Goal: Find specific page/section: Find specific page/section

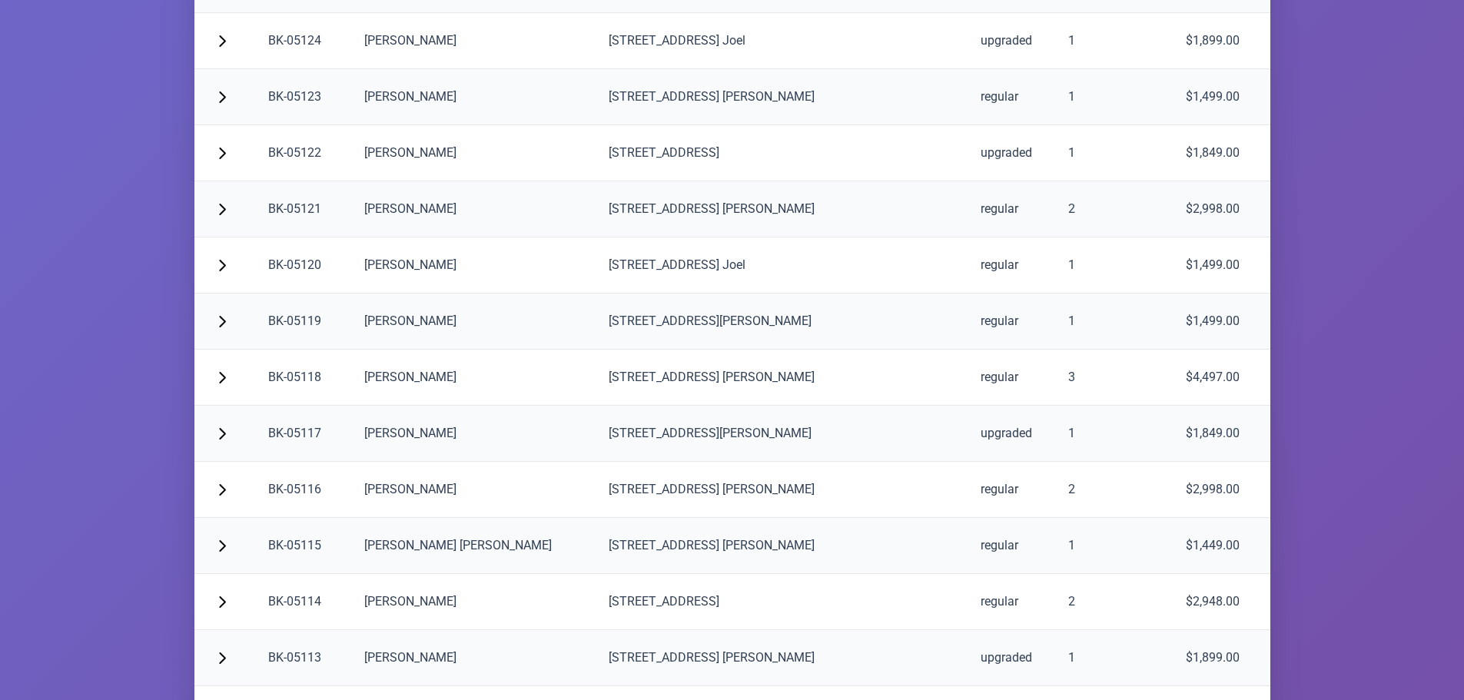
scroll to position [3069, 0]
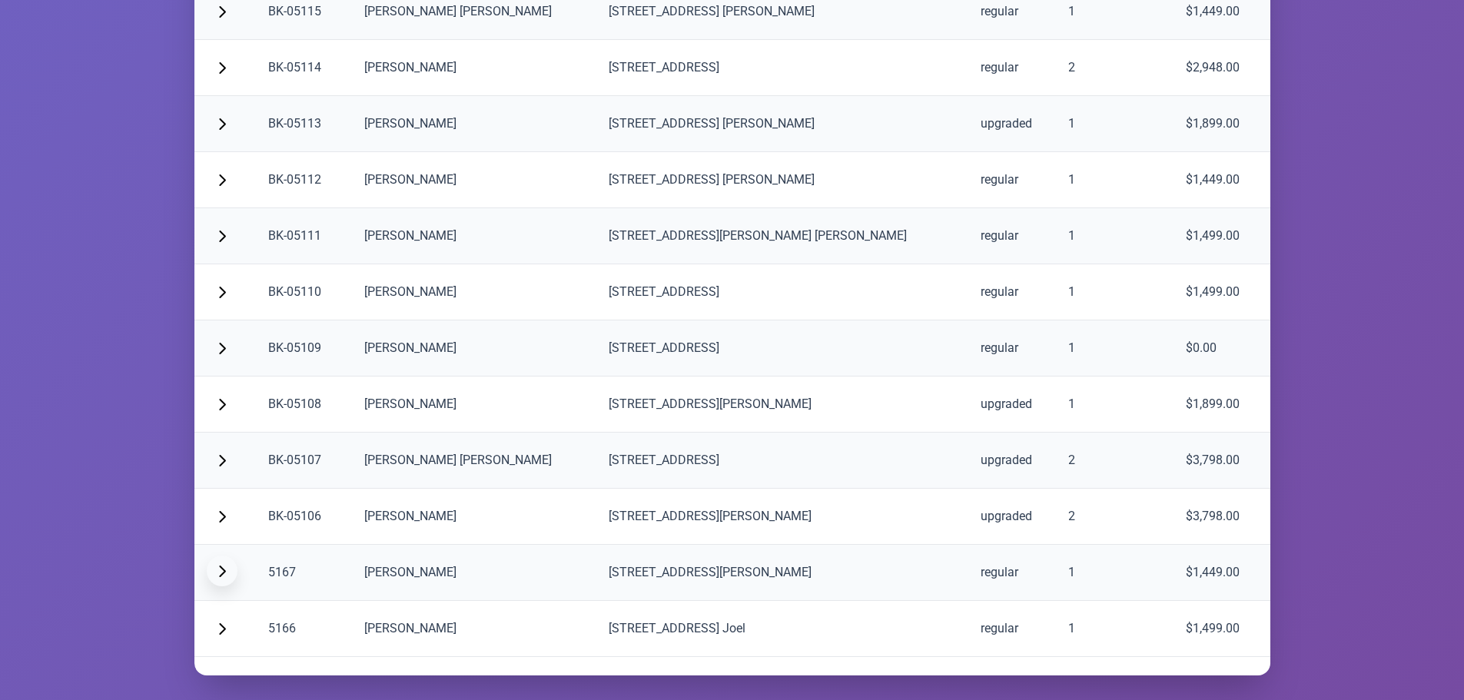
click at [217, 571] on span "button" at bounding box center [222, 571] width 12 height 12
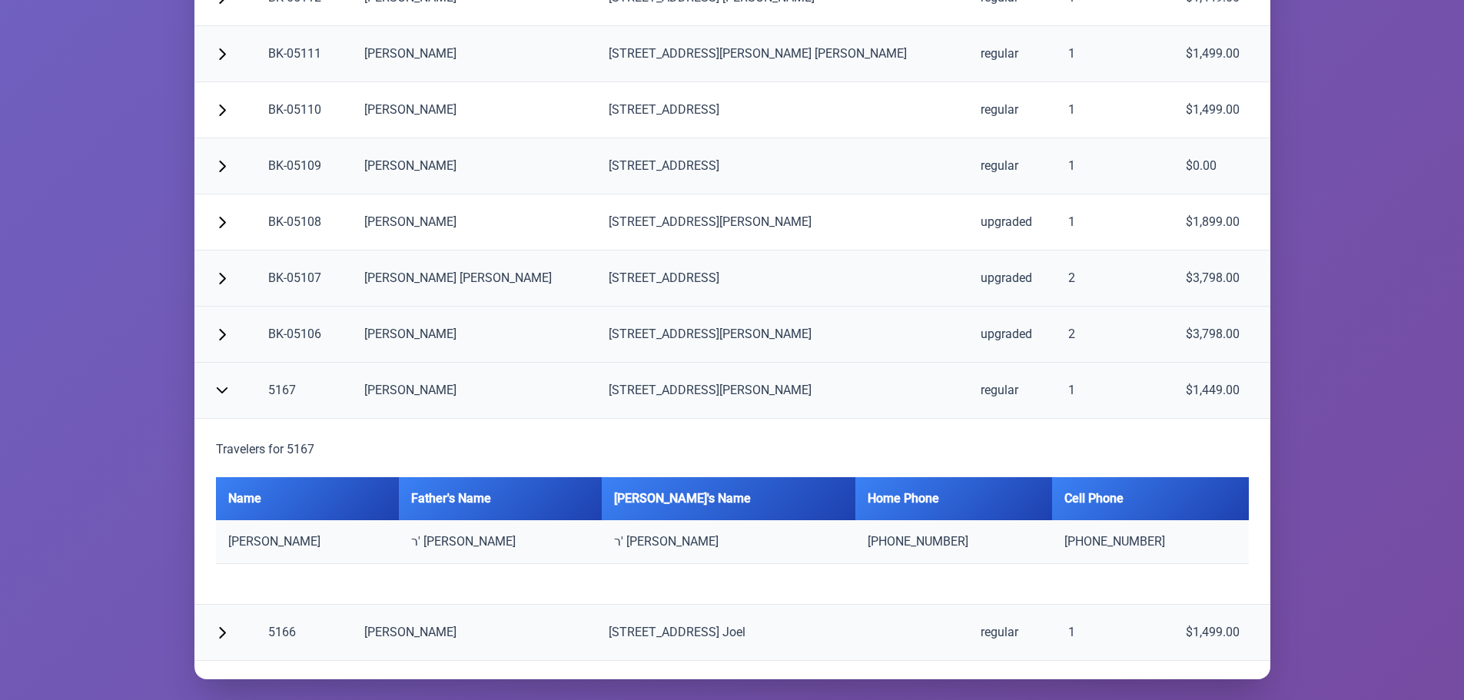
scroll to position [3255, 0]
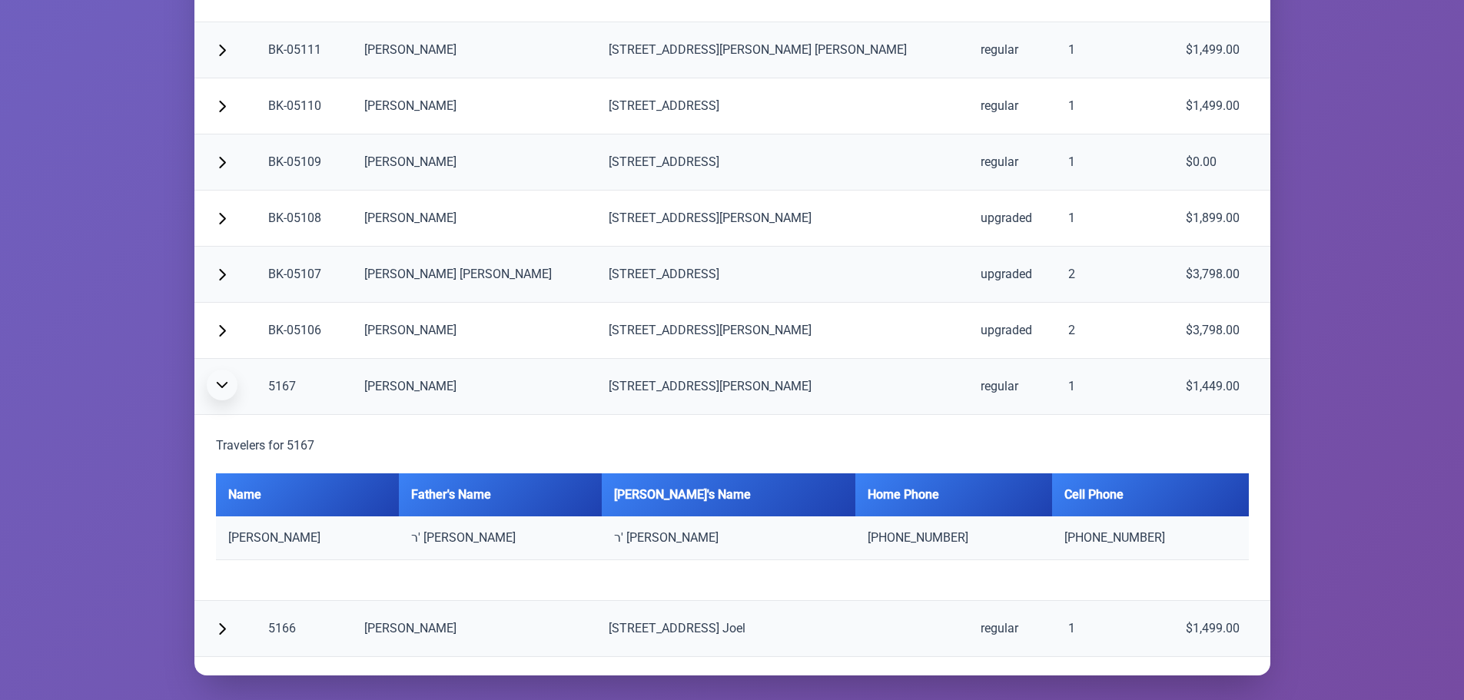
click at [216, 378] on button "button" at bounding box center [222, 385] width 31 height 31
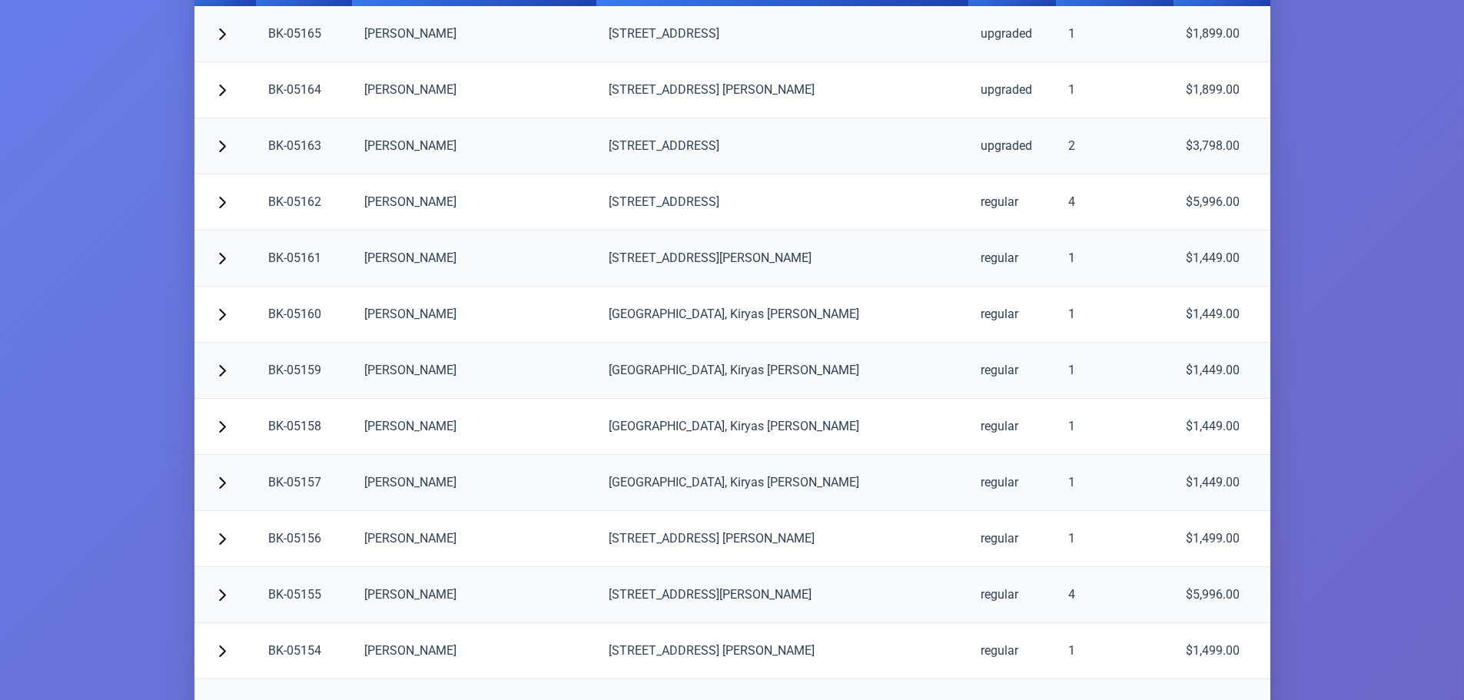
scroll to position [0, 0]
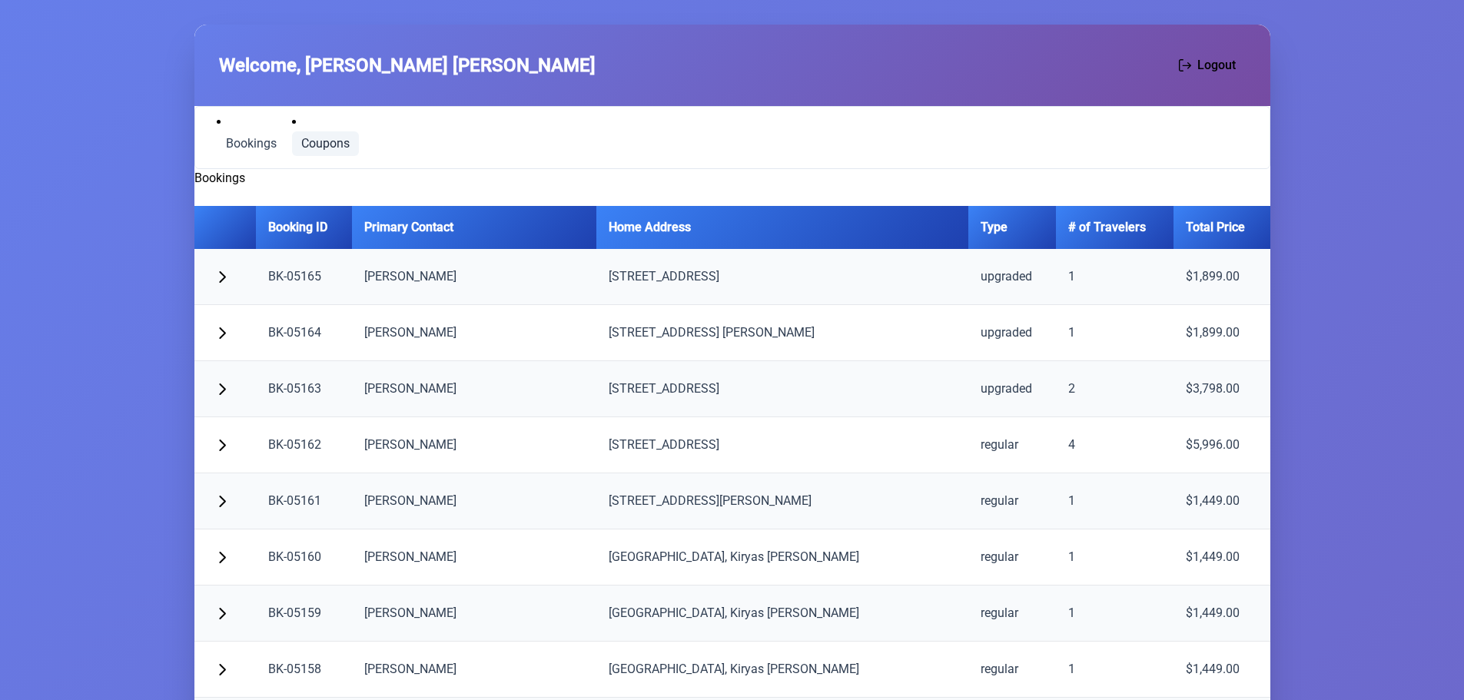
click at [320, 142] on span "Coupons" at bounding box center [325, 144] width 48 height 12
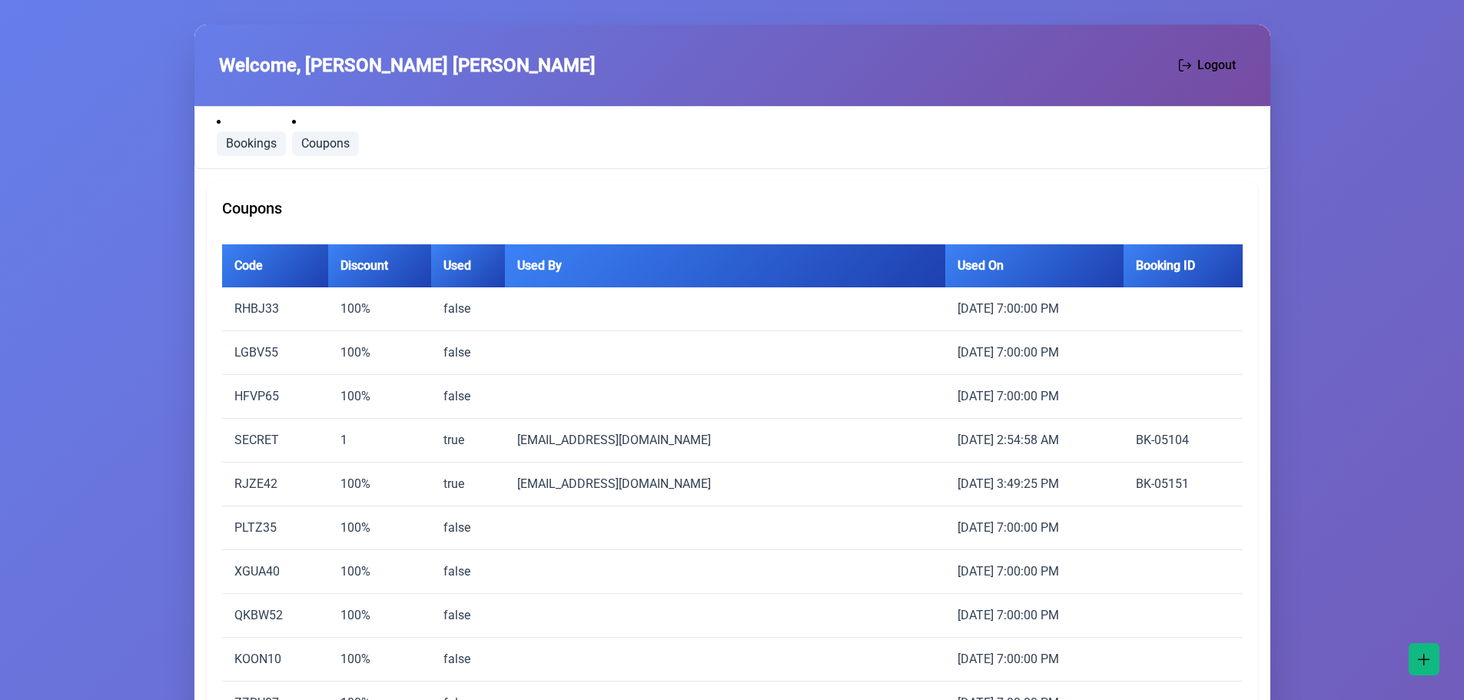
click at [230, 140] on span "Bookings" at bounding box center [251, 144] width 51 height 12
